Goal: Information Seeking & Learning: Learn about a topic

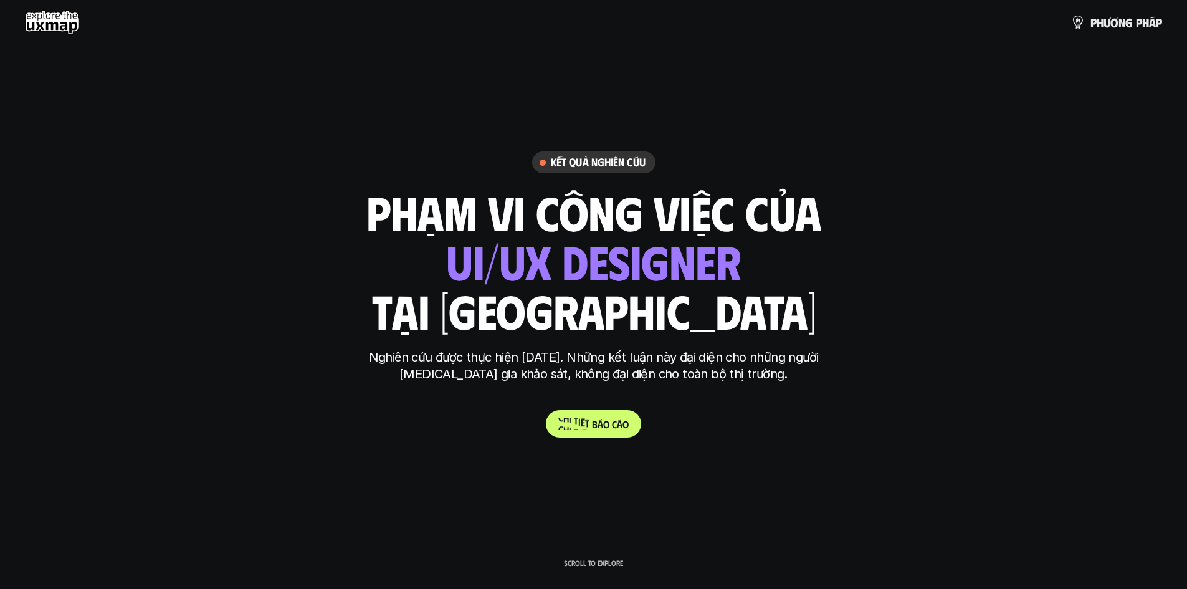
click at [587, 426] on p "C h i t i ế t b á o c á o" at bounding box center [593, 424] width 70 height 12
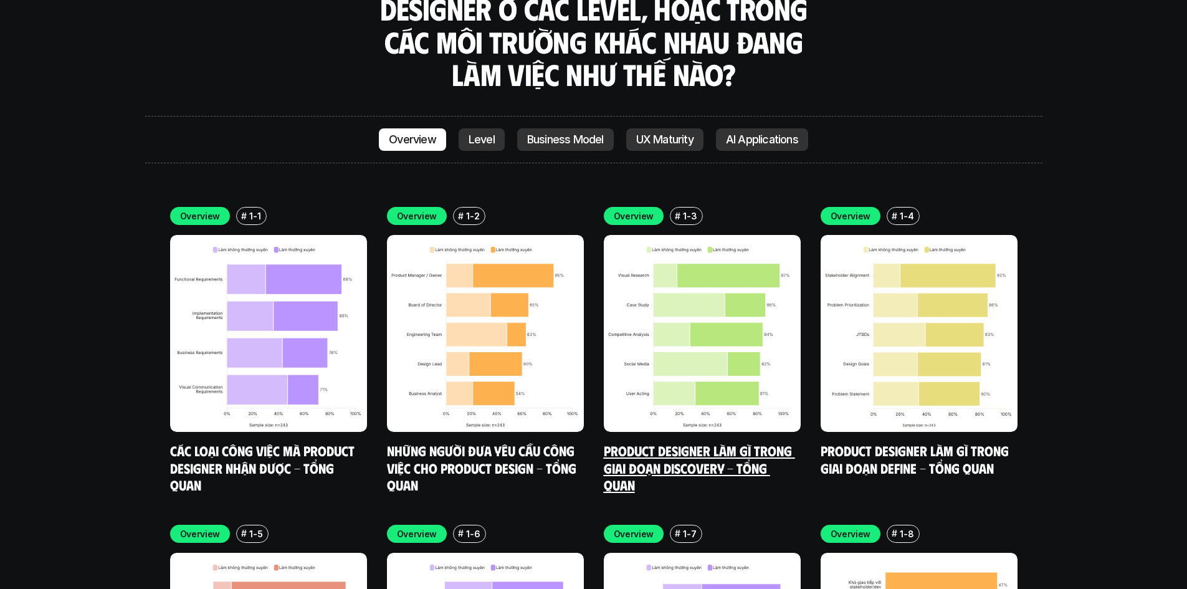
scroll to position [3670, 0]
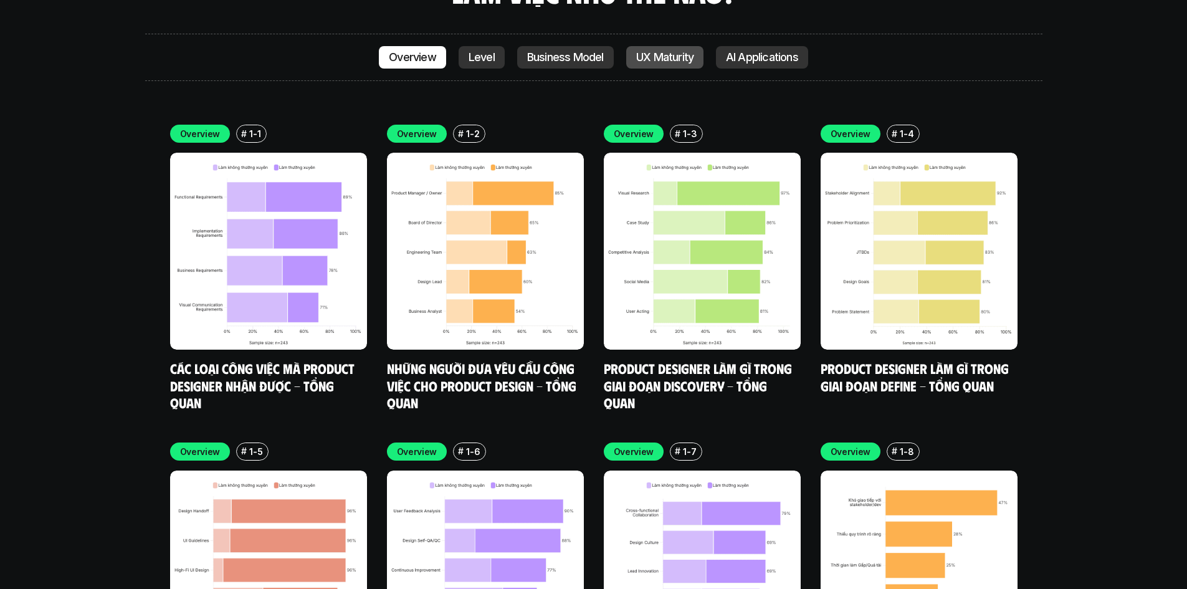
click at [676, 51] on p "UX Maturity" at bounding box center [664, 57] width 57 height 12
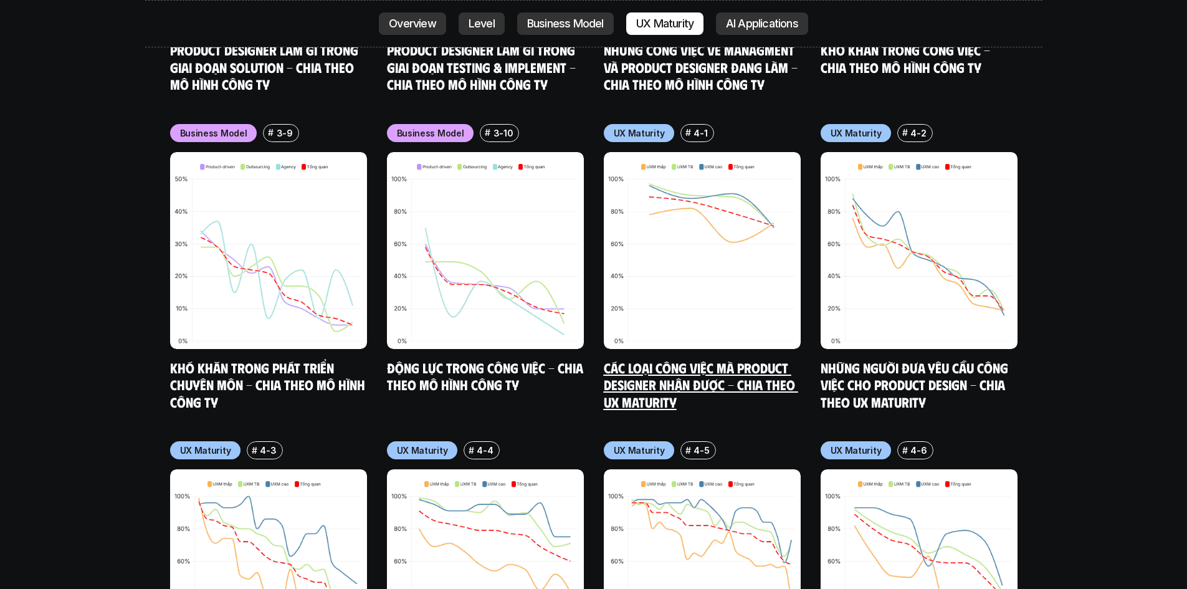
scroll to position [5902, 0]
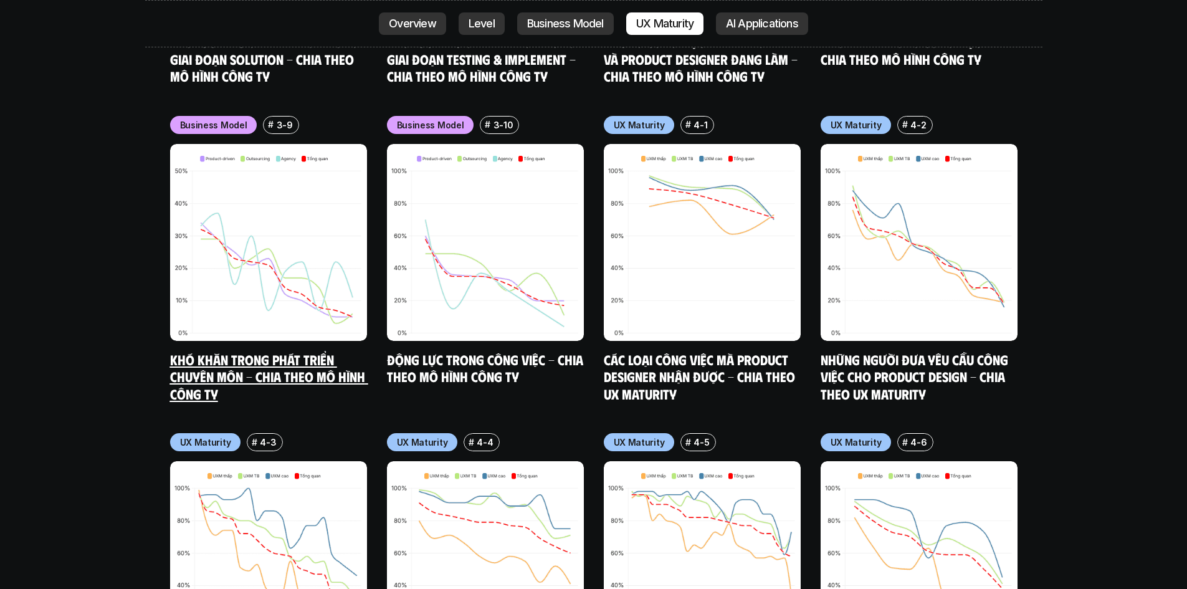
click at [279, 225] on img at bounding box center [268, 242] width 197 height 197
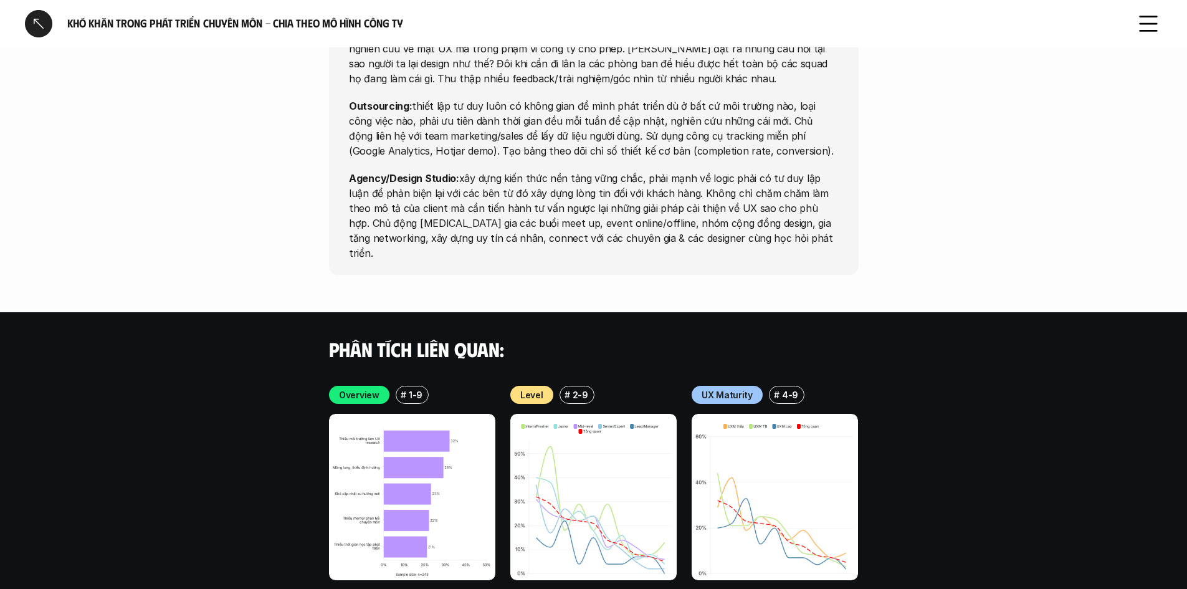
scroll to position [2660, 0]
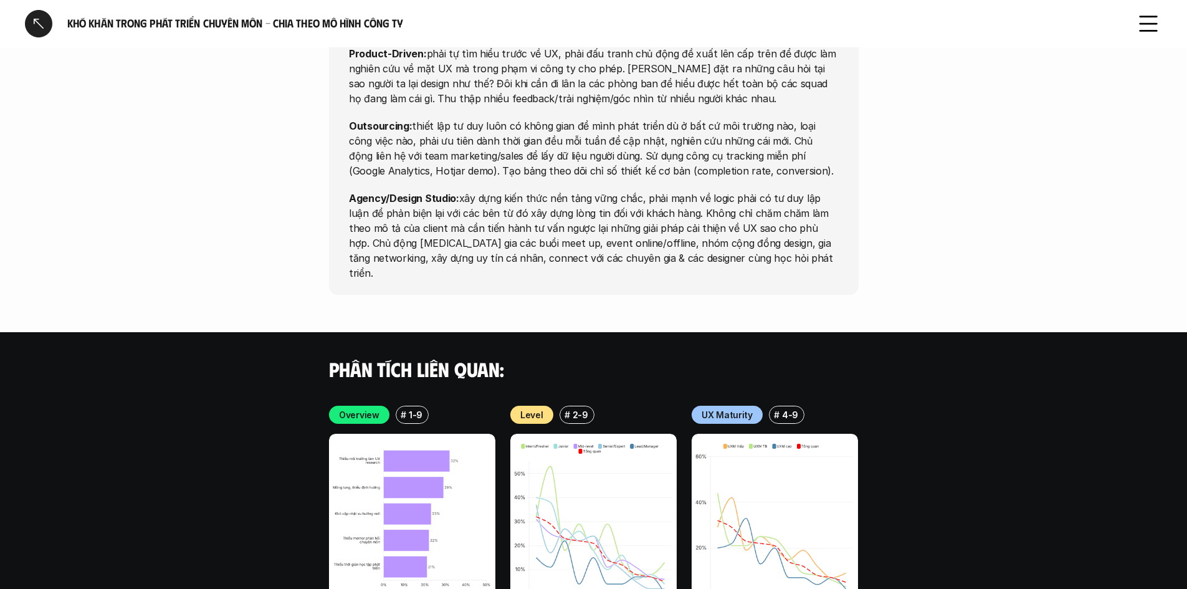
click at [800, 434] on img at bounding box center [775, 517] width 166 height 166
